Goal: Communication & Community: Answer question/provide support

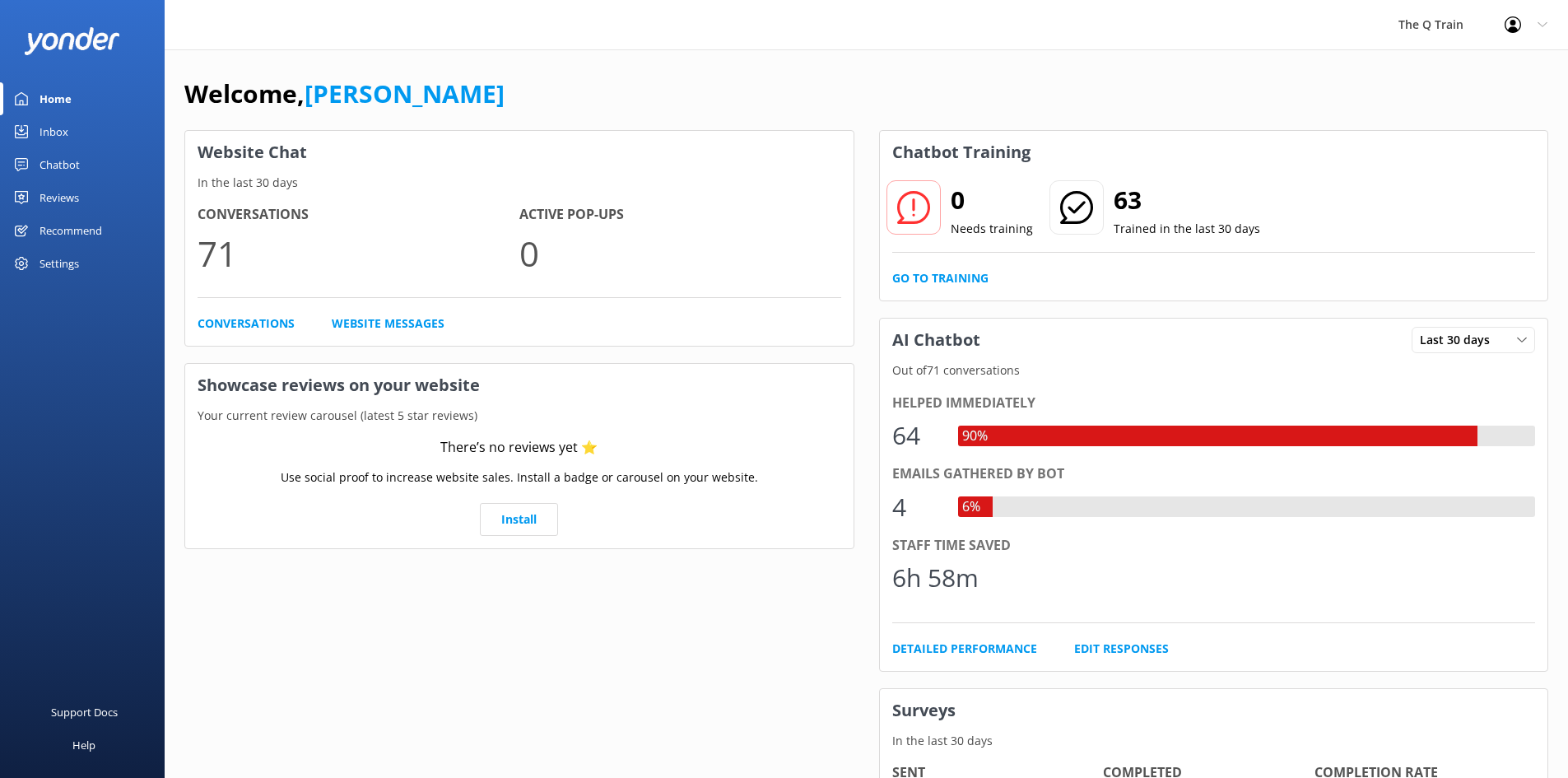
click at [57, 136] on div "Inbox" at bounding box center [54, 132] width 29 height 33
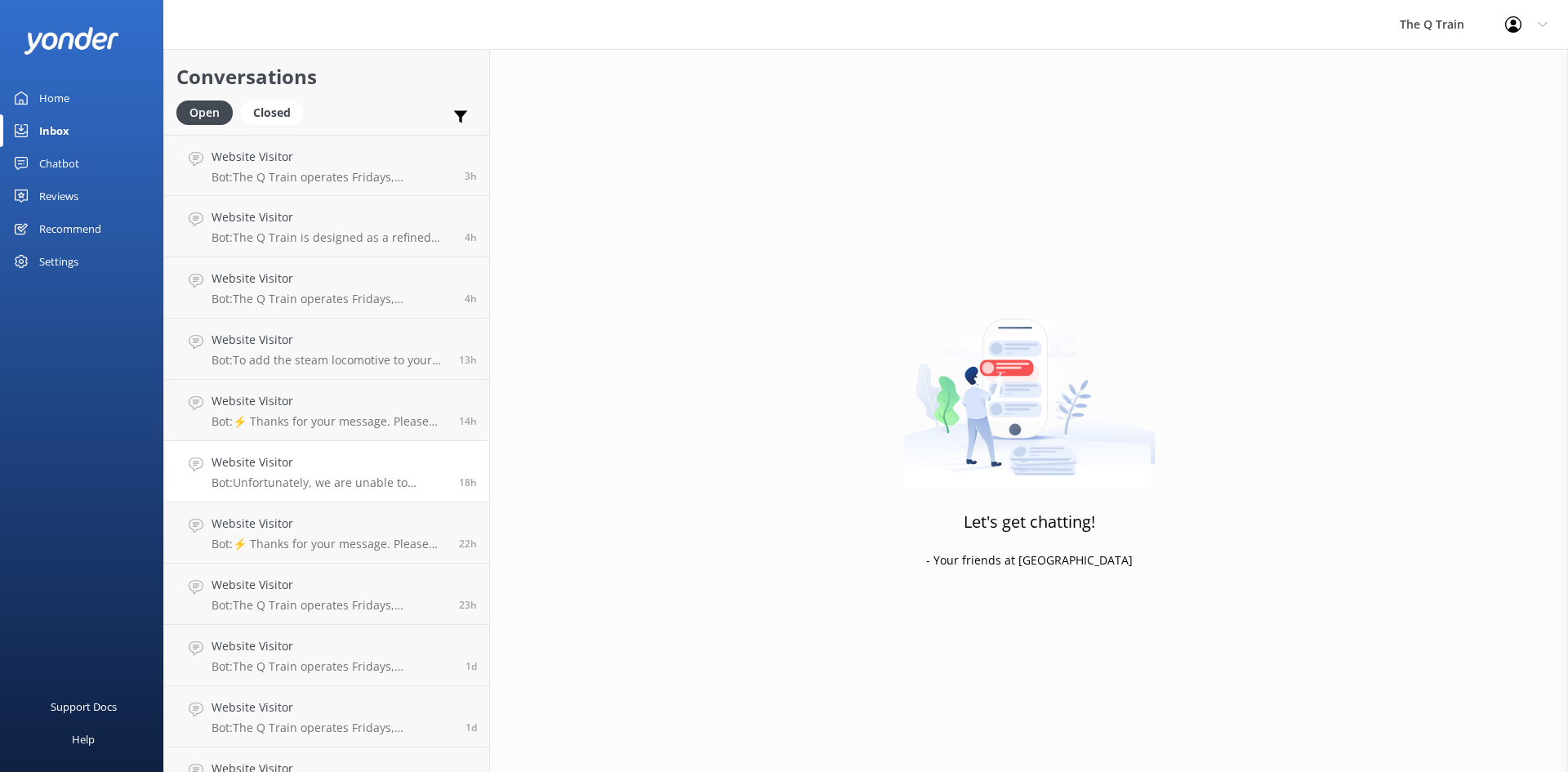
scroll to position [245, 0]
click at [362, 235] on p "Bot: Unfortunately, we are unable to provide Halal-friendly meals as we have no…" at bounding box center [329, 237] width 236 height 14
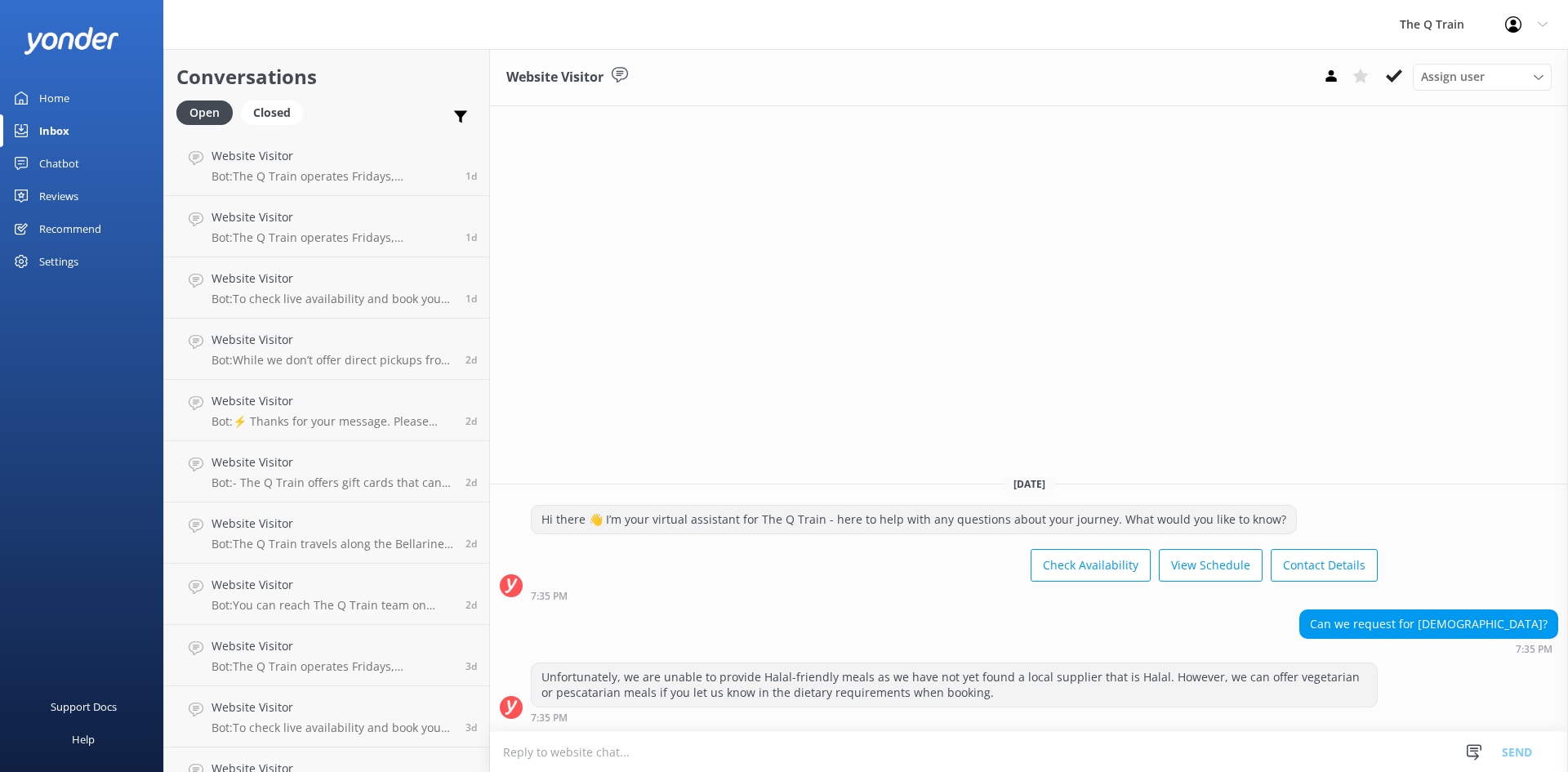
scroll to position [588, 0]
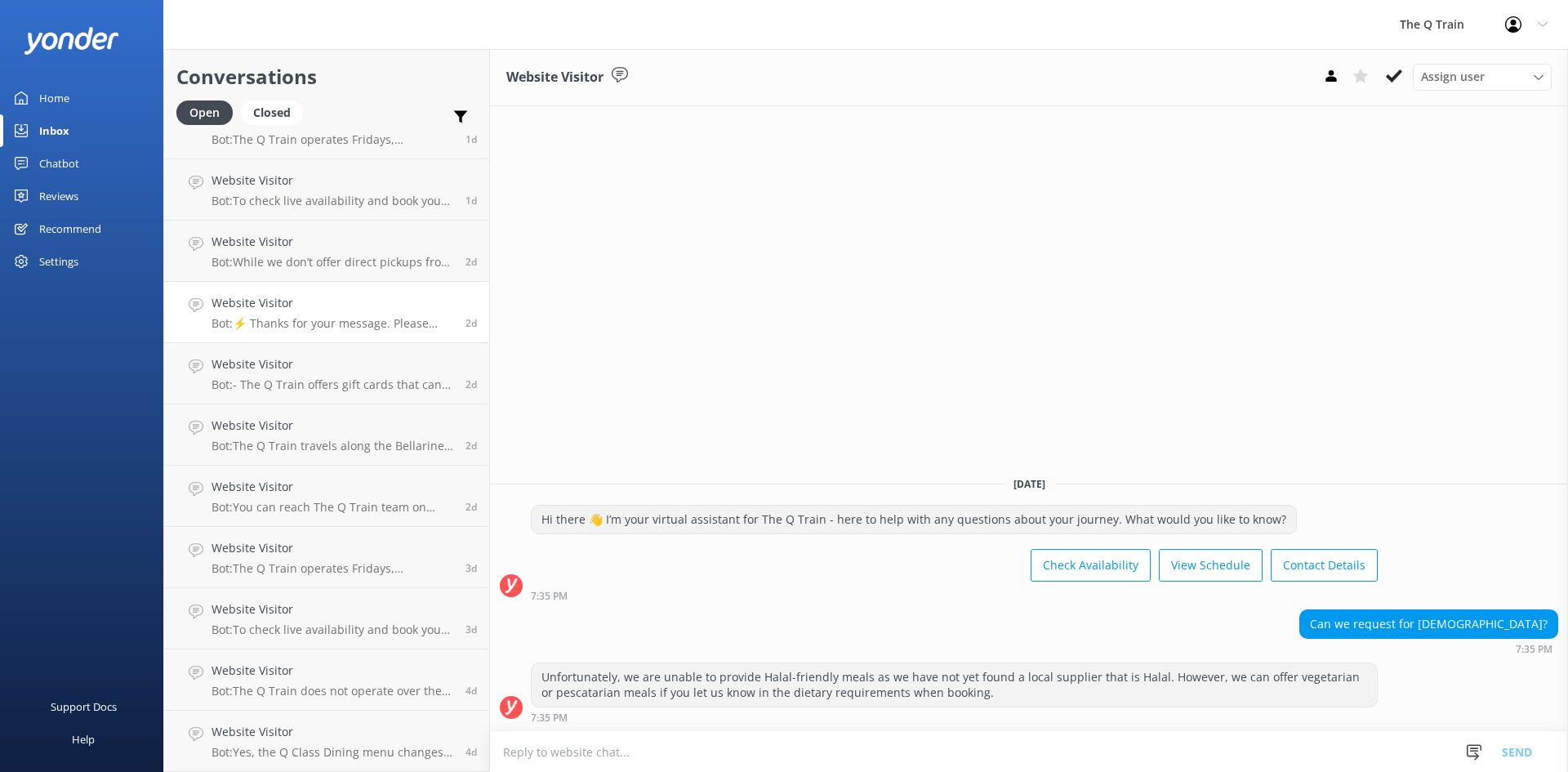
click at [356, 313] on div "Website Visitor Bot: ⚡ Thanks for your message. Please contact us on the form b…" at bounding box center [332, 311] width 241 height 36
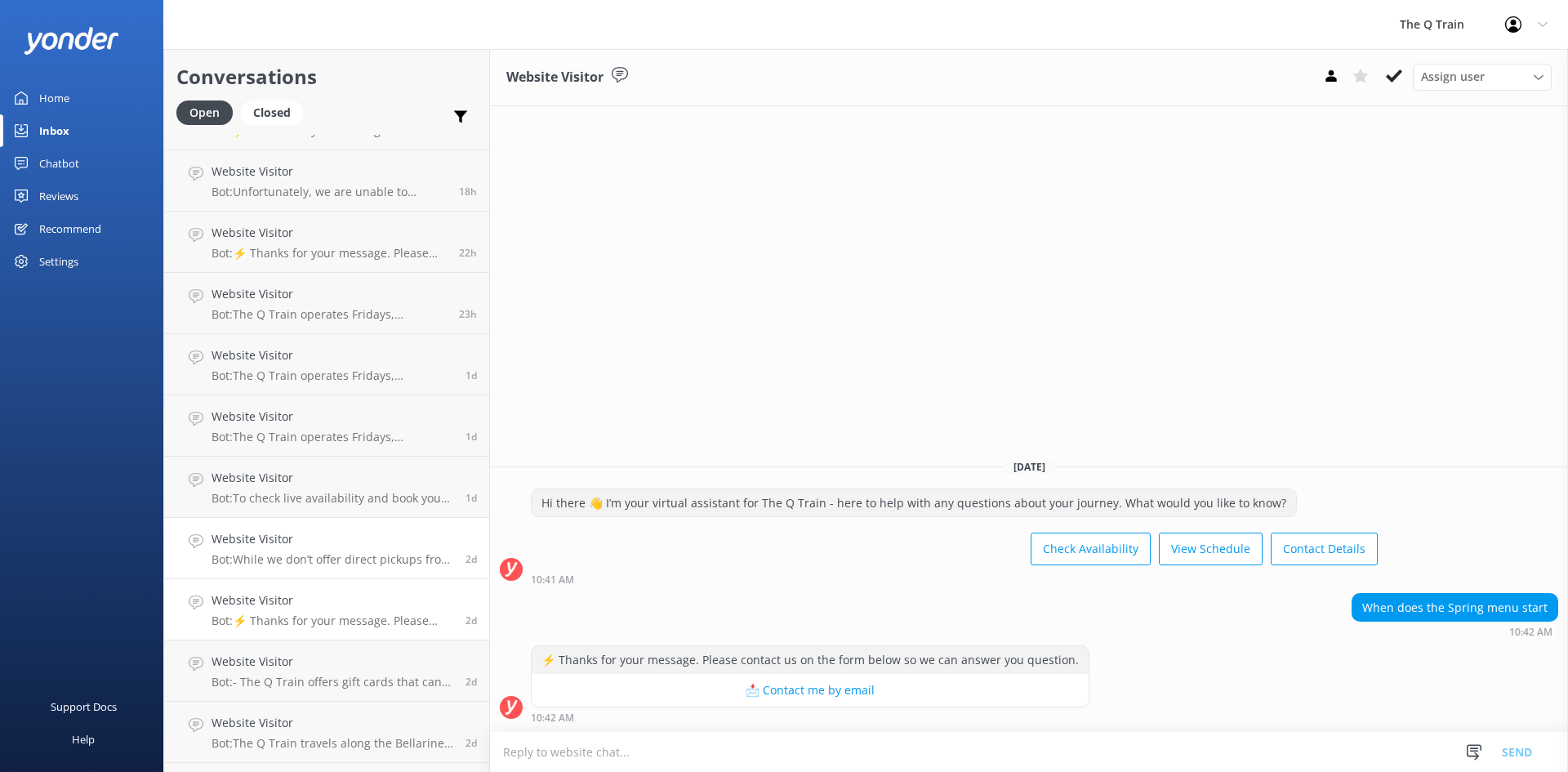
scroll to position [261, 0]
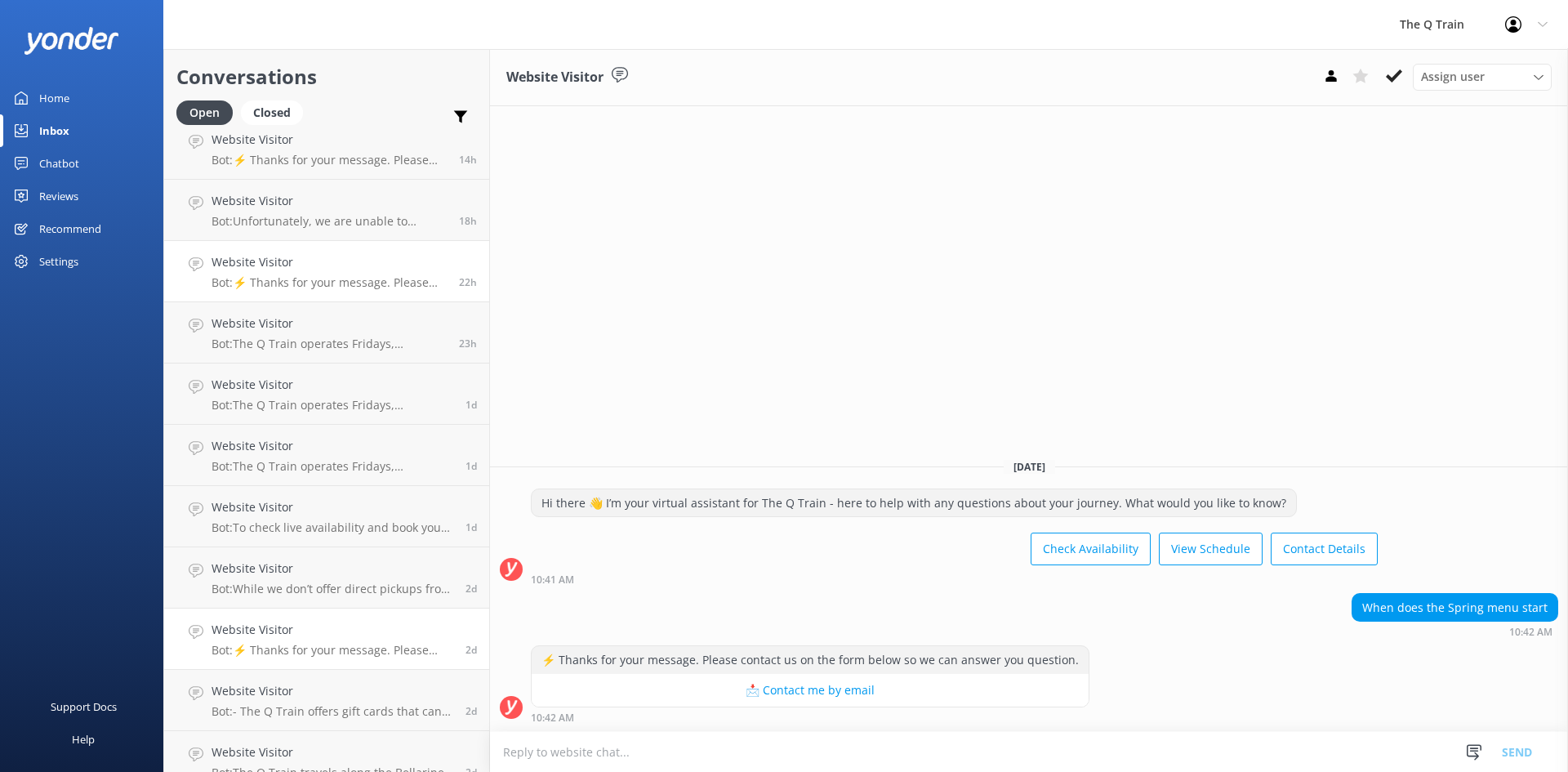
click at [356, 274] on div "Website Visitor Bot: ⚡ Thanks for your message. Please contact us on the form b…" at bounding box center [329, 270] width 236 height 36
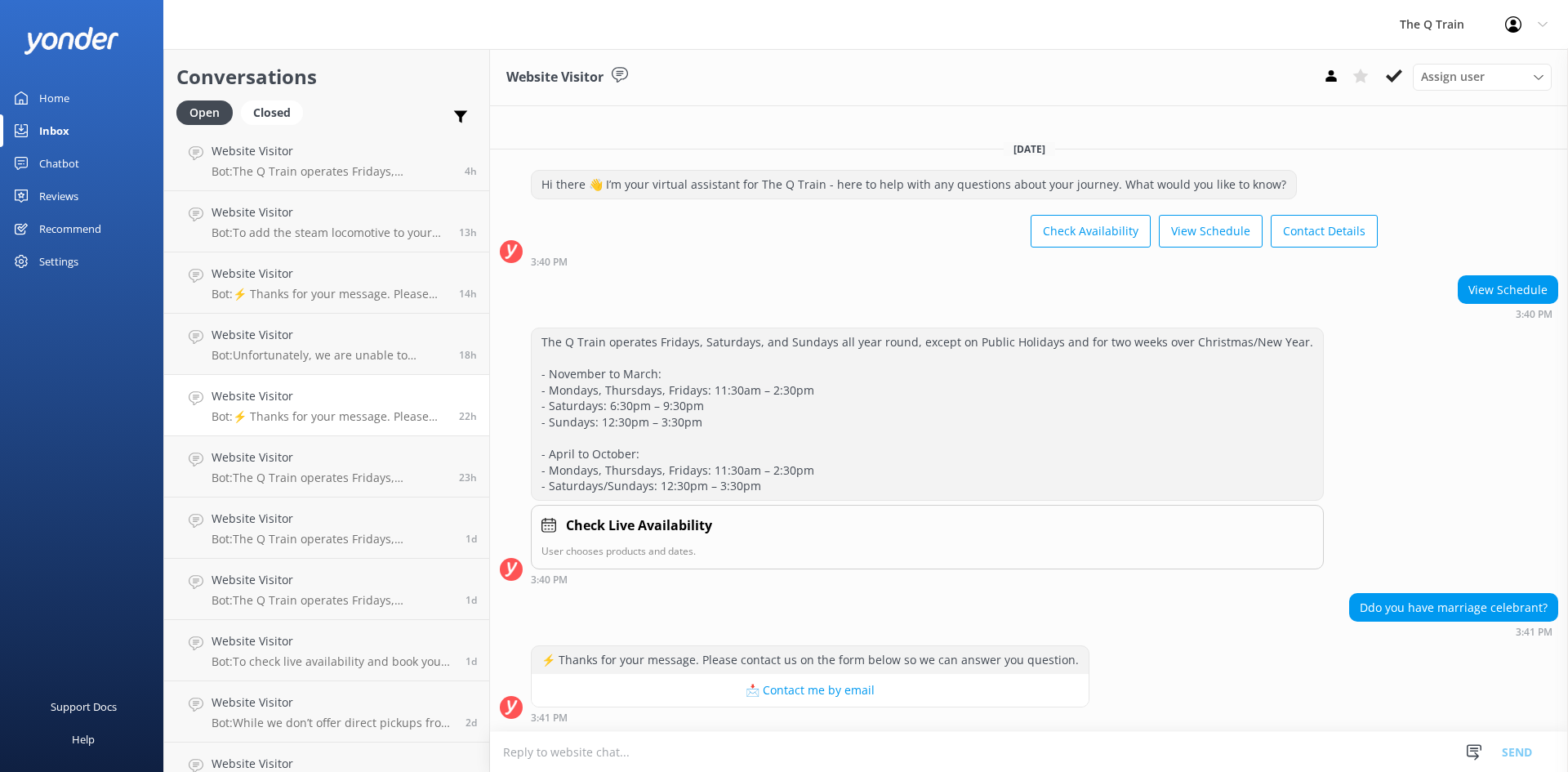
scroll to position [98, 0]
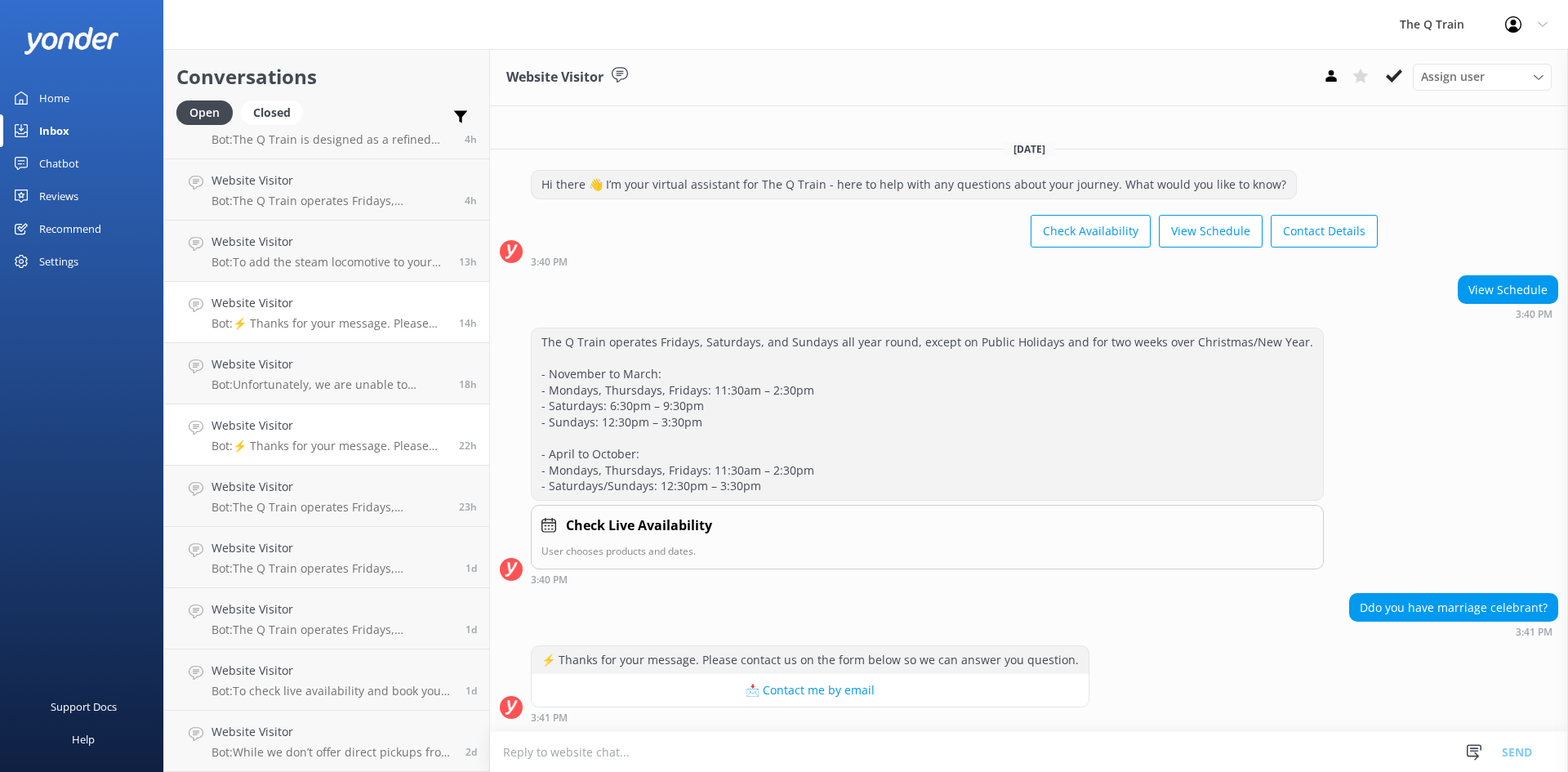
click at [331, 314] on div "Website Visitor Bot: ⚡ Thanks for your message. Please contact us on the form b…" at bounding box center [329, 311] width 236 height 36
